Goal: Task Accomplishment & Management: Manage account settings

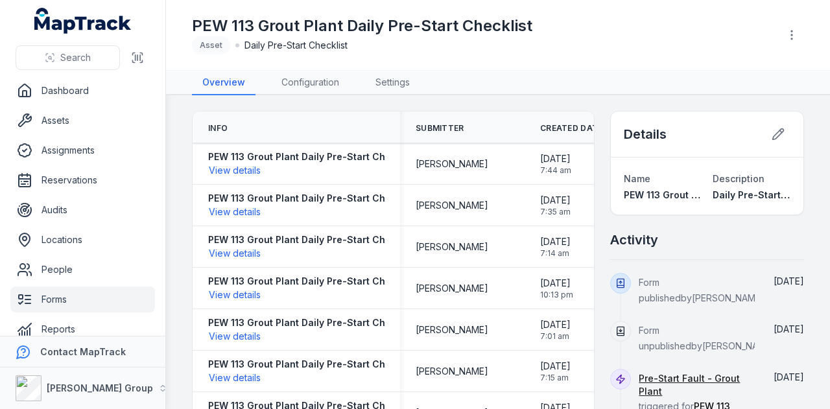
scroll to position [16, 0]
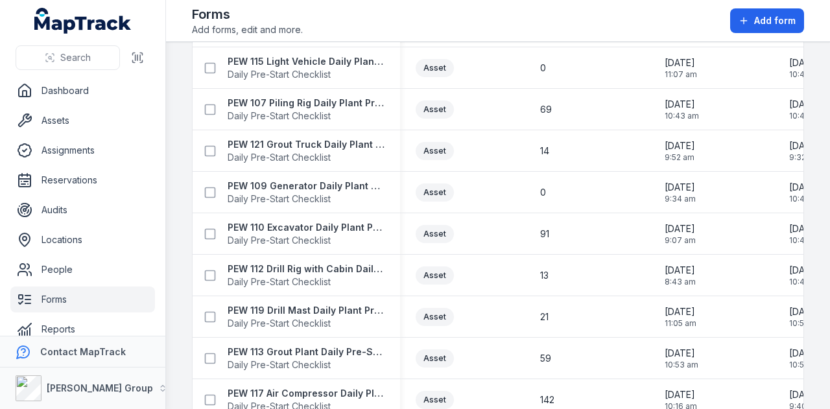
scroll to position [807, 0]
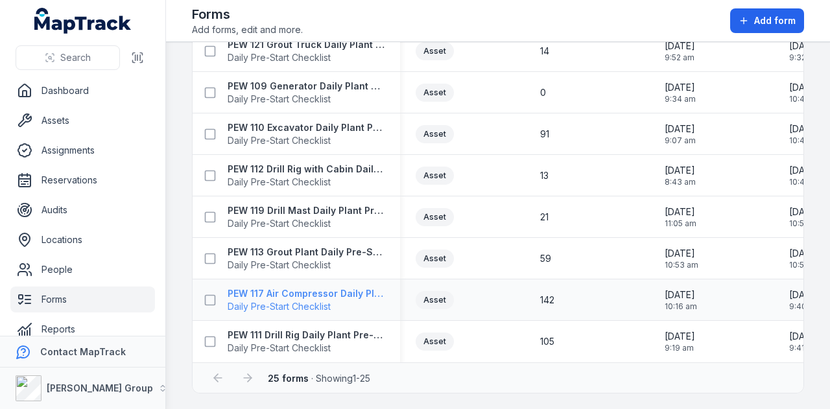
click at [351, 289] on strong "PEW 117 Air Compressor Daily Plant Pre-Start Checklist" at bounding box center [306, 293] width 157 height 13
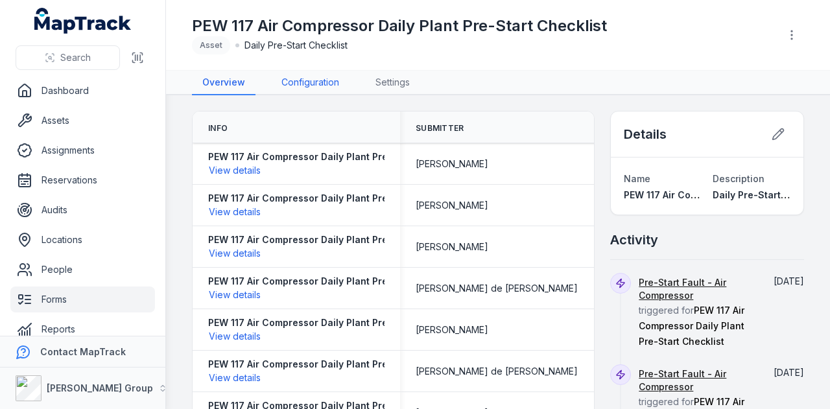
click at [305, 88] on link "Configuration" at bounding box center [310, 83] width 79 height 25
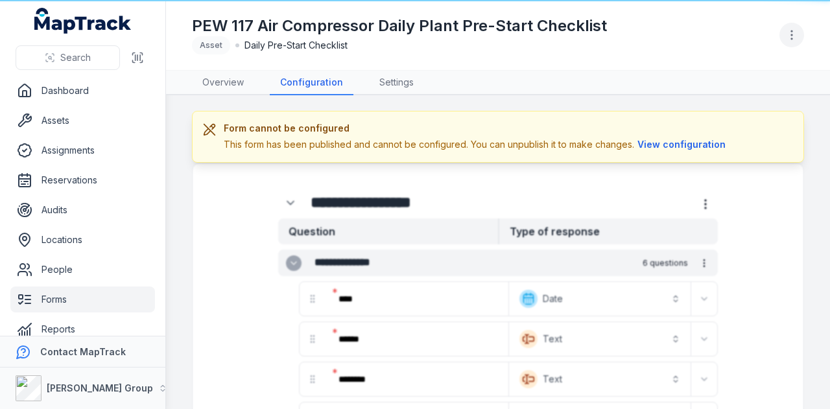
click at [798, 39] on icon "button" at bounding box center [792, 35] width 13 height 13
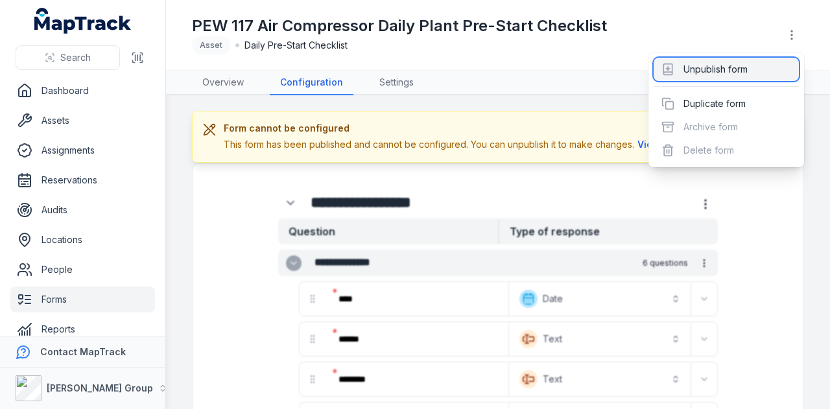
click at [782, 66] on div "Unpublish form" at bounding box center [726, 69] width 145 height 23
